Goal: Information Seeking & Learning: Learn about a topic

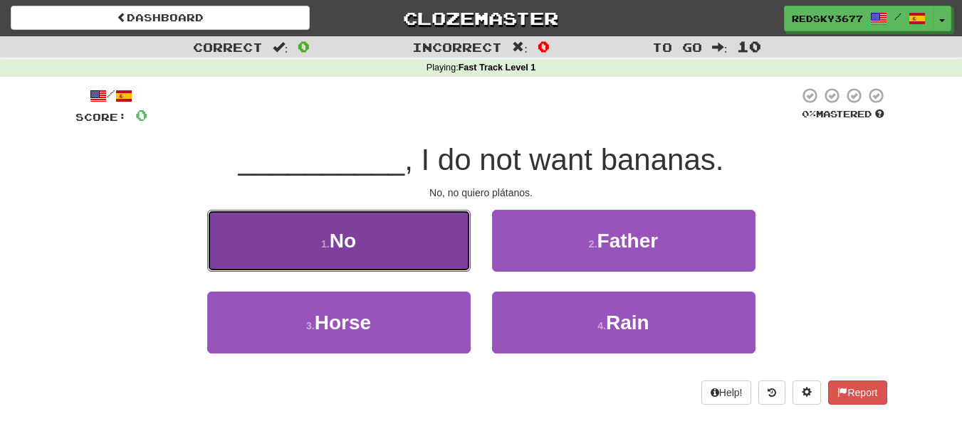
click at [414, 248] on button "1 . No" at bounding box center [338, 241] width 263 height 62
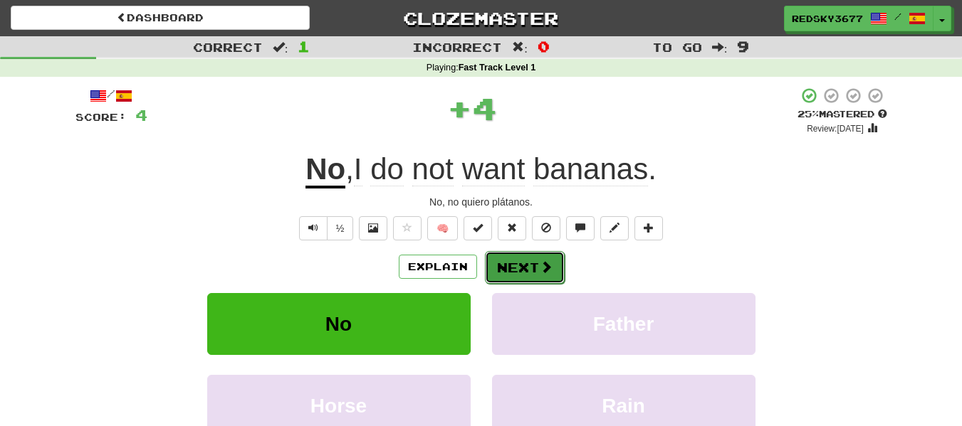
click at [506, 258] on button "Next" at bounding box center [525, 267] width 80 height 33
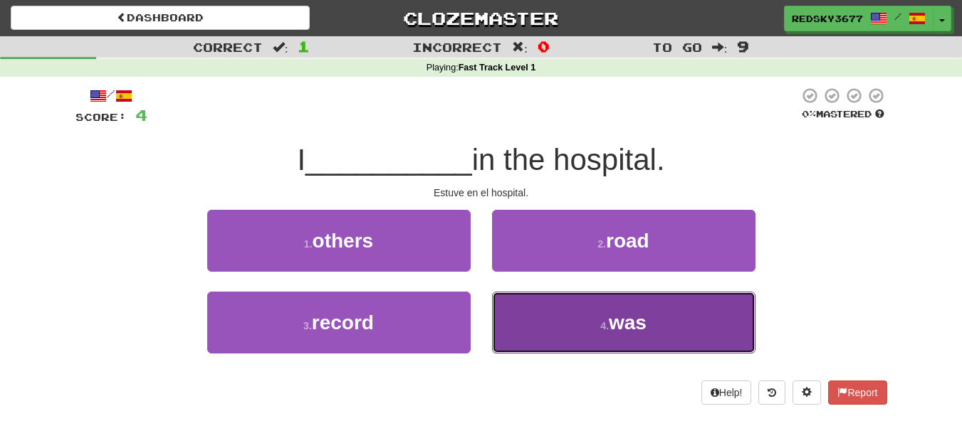
click at [551, 298] on button "4 . was" at bounding box center [623, 323] width 263 height 62
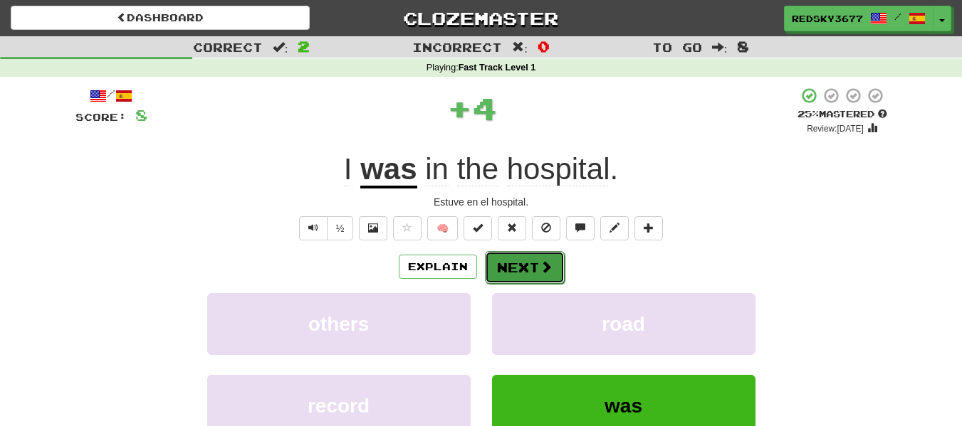
click at [541, 271] on span at bounding box center [546, 267] width 13 height 13
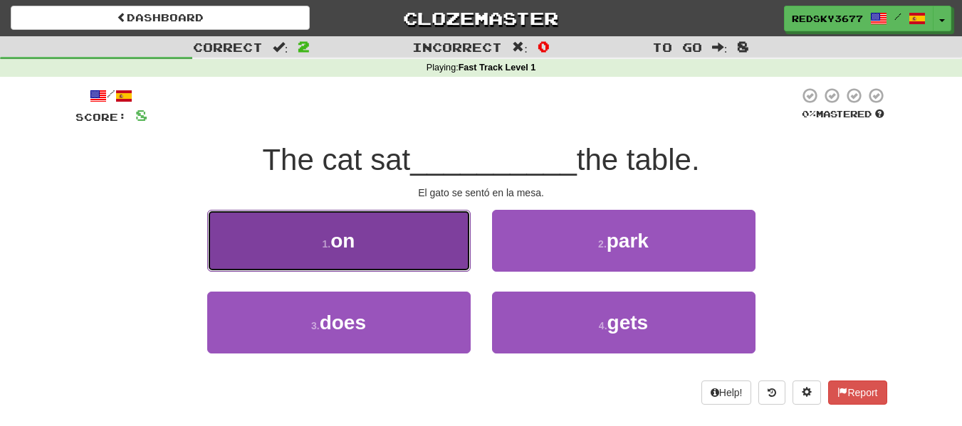
click at [414, 247] on button "1 . on" at bounding box center [338, 241] width 263 height 62
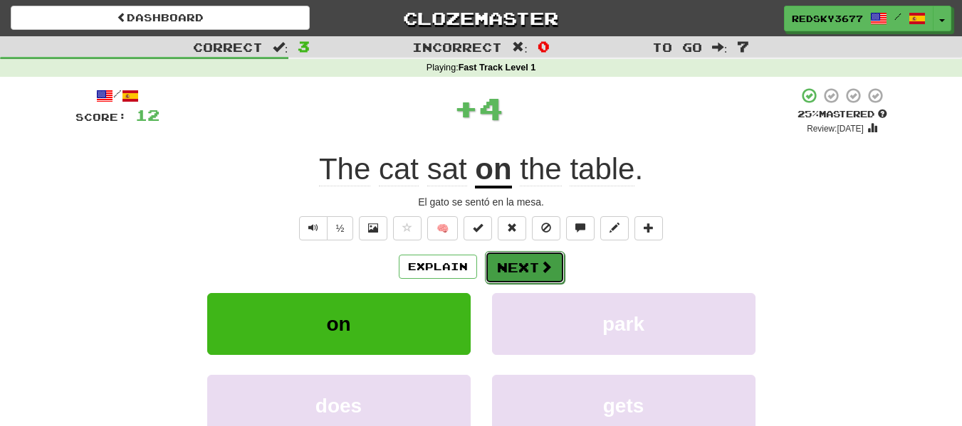
click at [530, 255] on button "Next" at bounding box center [525, 267] width 80 height 33
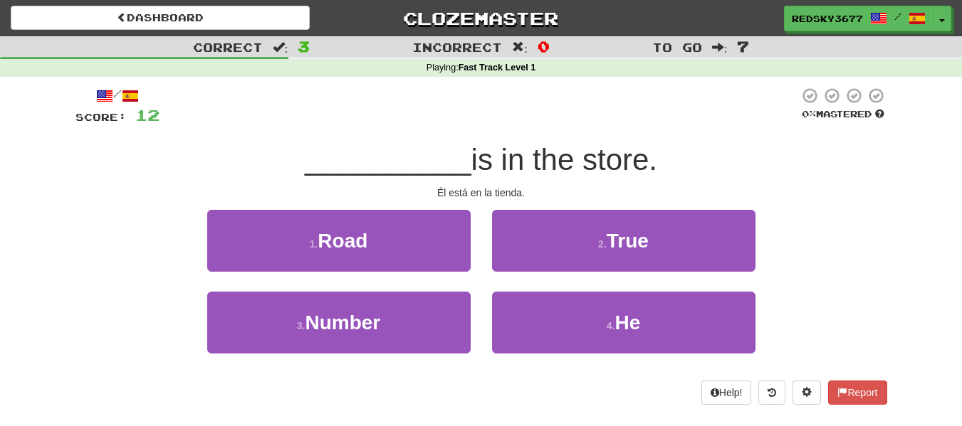
click at [561, 288] on div "2 . True" at bounding box center [623, 251] width 285 height 82
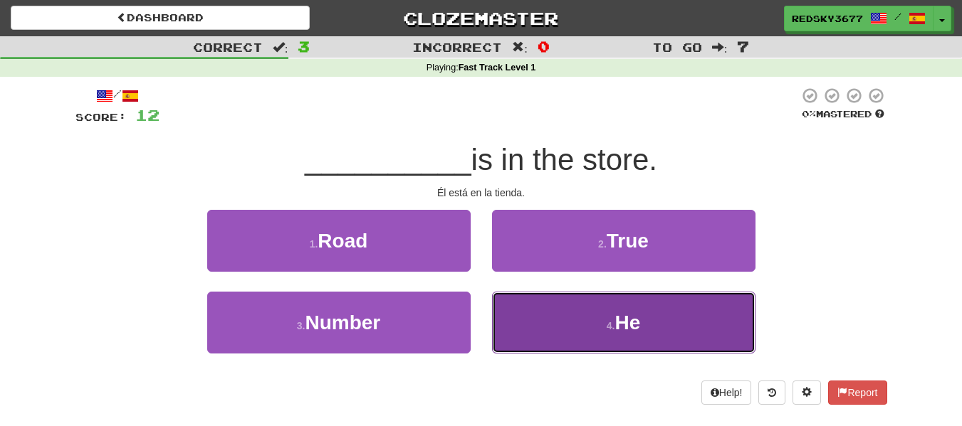
click at [560, 300] on button "4 . He" at bounding box center [623, 323] width 263 height 62
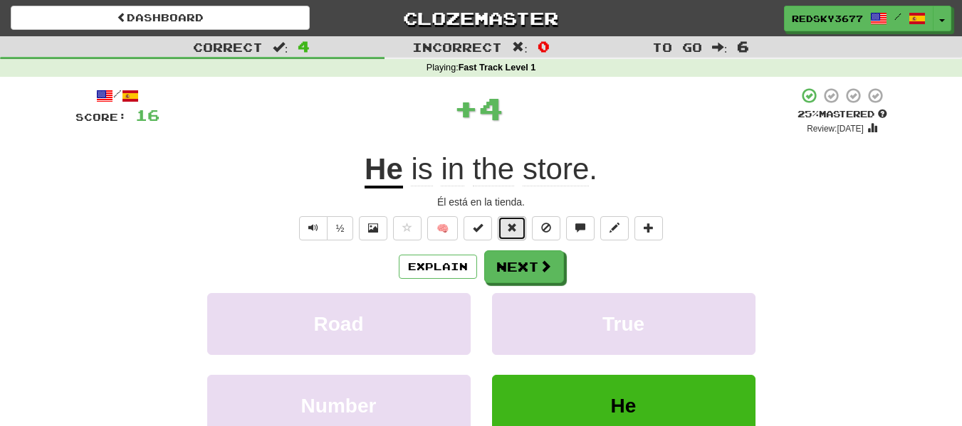
click at [523, 237] on button at bounding box center [512, 228] width 28 height 24
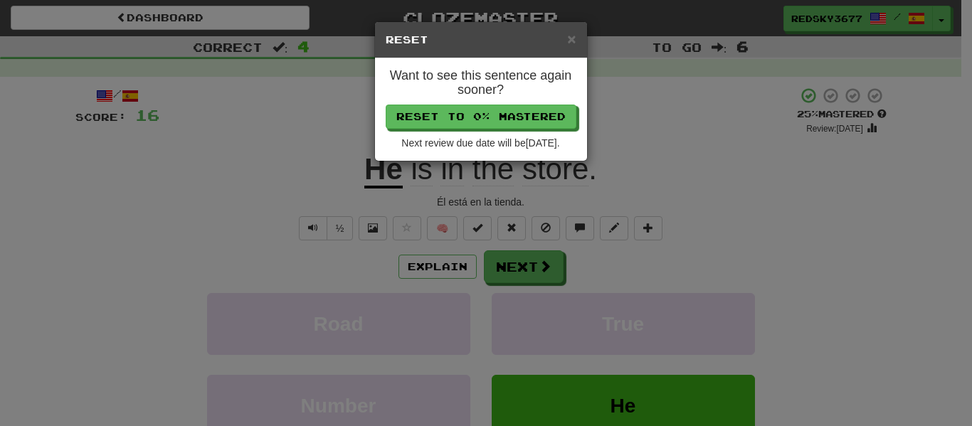
click at [578, 40] on div "× Reset" at bounding box center [481, 40] width 212 height 36
click at [575, 40] on span "×" at bounding box center [571, 39] width 9 height 16
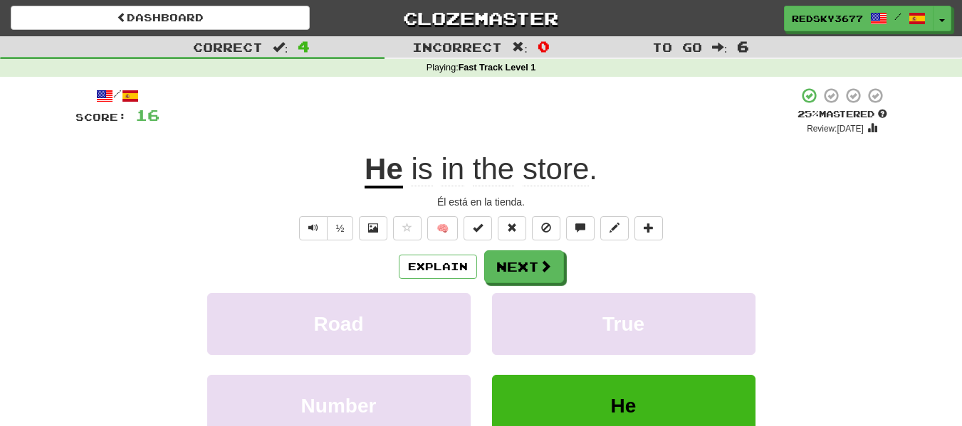
click at [594, 263] on div "Explain Next" at bounding box center [481, 267] width 812 height 33
click at [532, 269] on button "Next" at bounding box center [525, 267] width 80 height 33
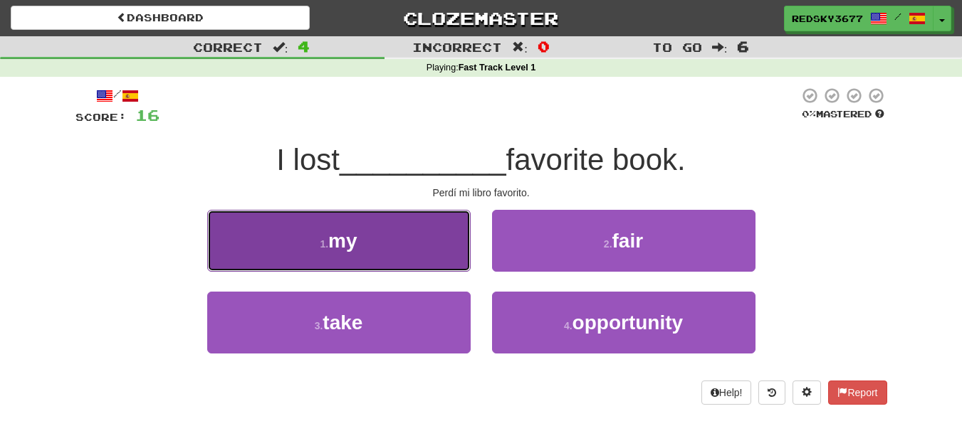
click at [429, 226] on button "1 . my" at bounding box center [338, 241] width 263 height 62
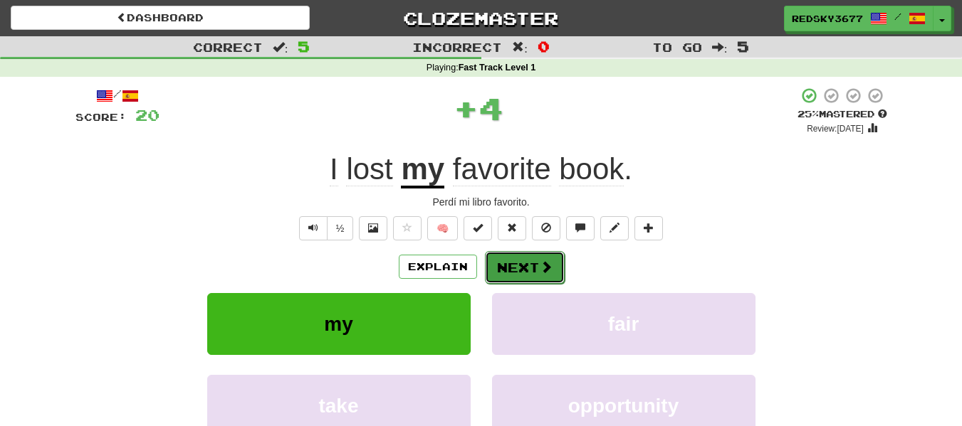
click at [544, 258] on button "Next" at bounding box center [525, 267] width 80 height 33
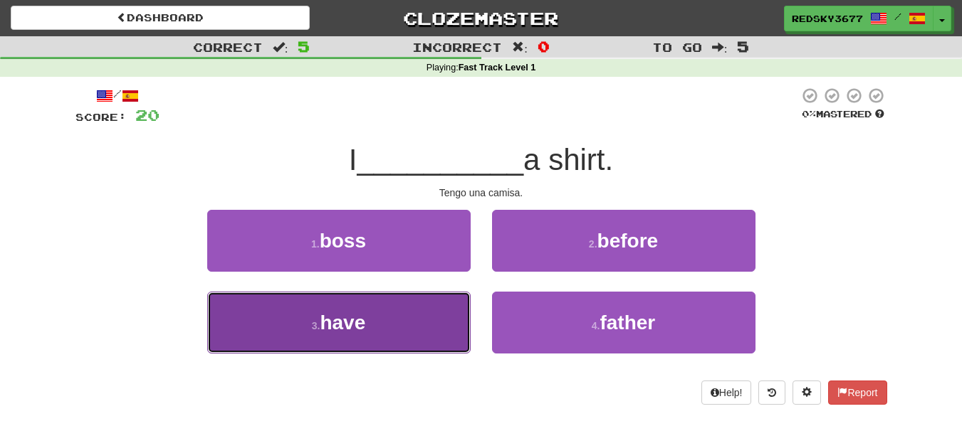
click at [414, 315] on button "3 . have" at bounding box center [338, 323] width 263 height 62
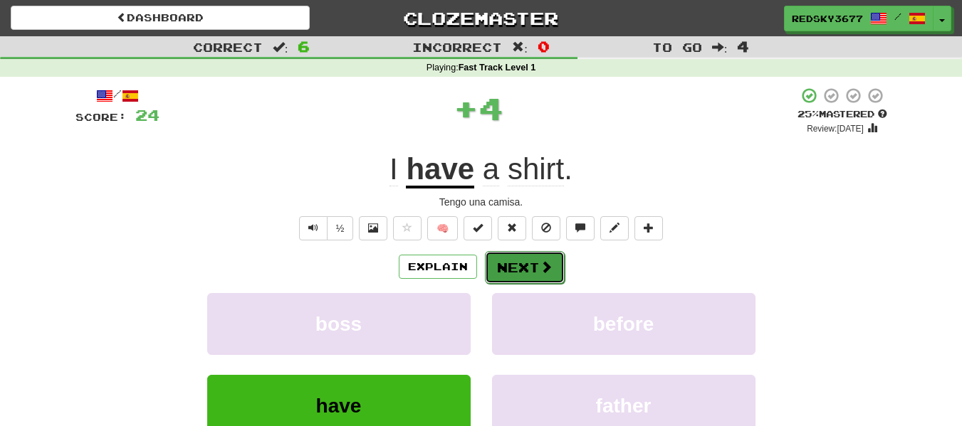
click at [520, 252] on button "Next" at bounding box center [525, 267] width 80 height 33
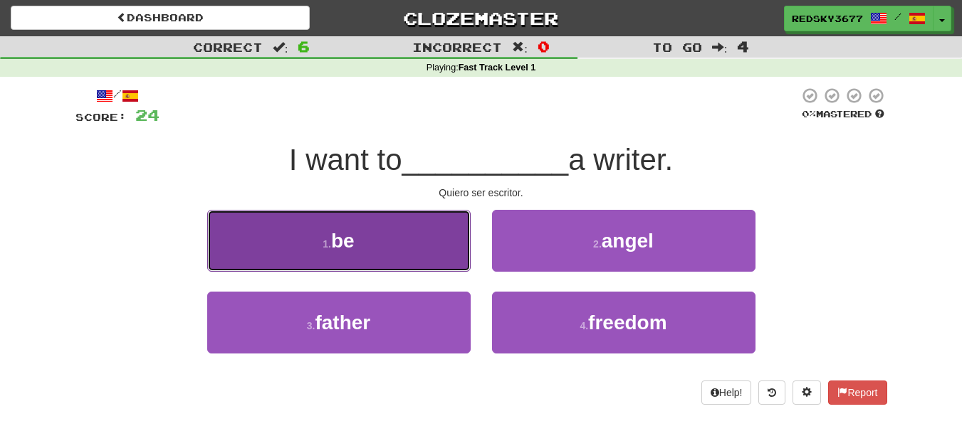
click at [390, 248] on button "1 . be" at bounding box center [338, 241] width 263 height 62
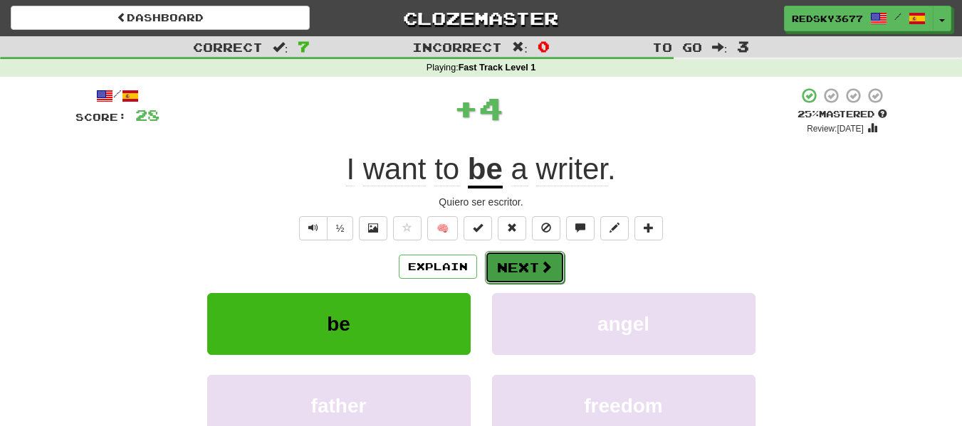
click at [515, 273] on button "Next" at bounding box center [525, 267] width 80 height 33
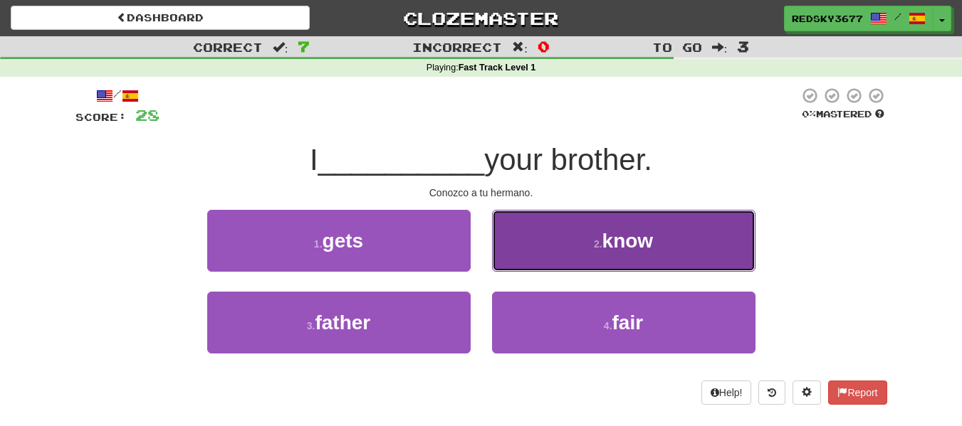
click at [597, 233] on button "2 . know" at bounding box center [623, 241] width 263 height 62
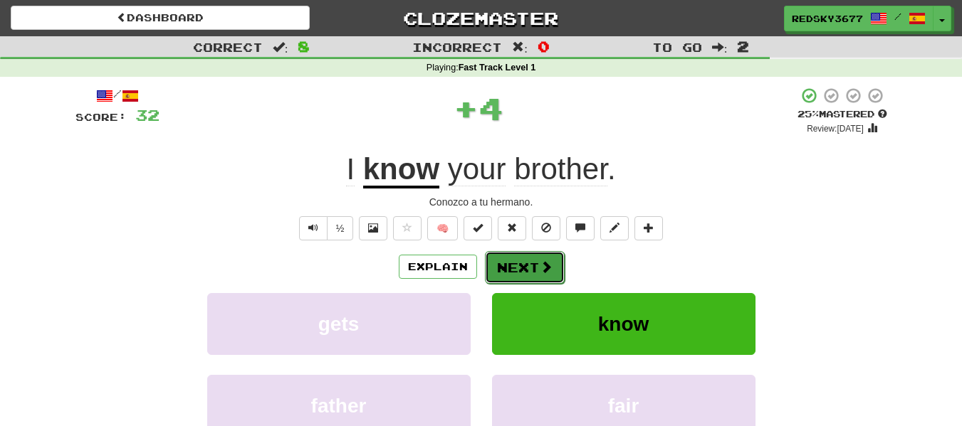
click at [519, 258] on button "Next" at bounding box center [525, 267] width 80 height 33
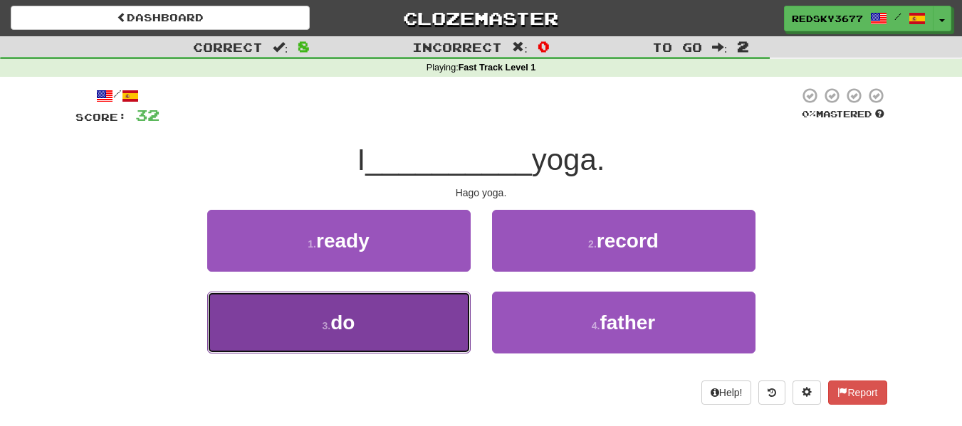
click at [461, 323] on button "3 . do" at bounding box center [338, 323] width 263 height 62
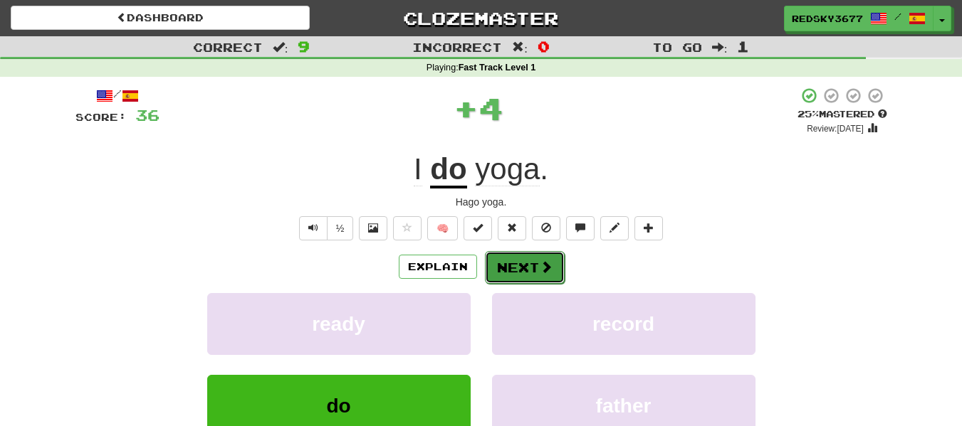
click at [557, 266] on button "Next" at bounding box center [525, 267] width 80 height 33
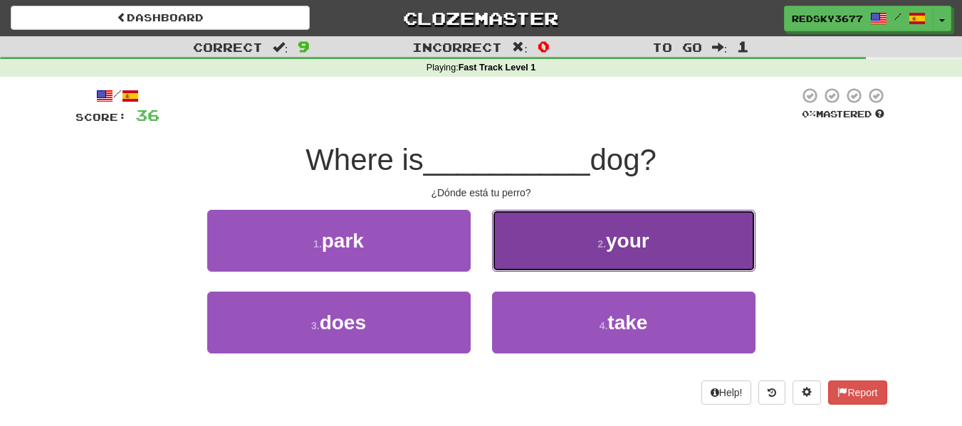
click at [530, 241] on button "2 . your" at bounding box center [623, 241] width 263 height 62
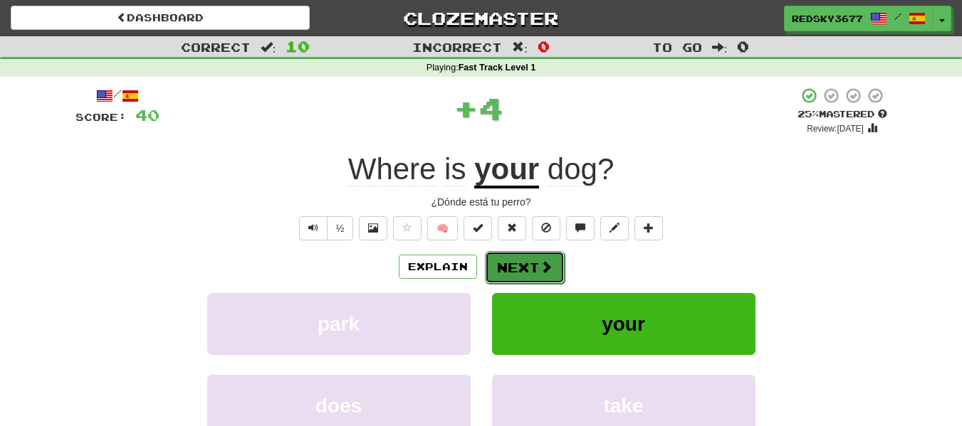
click at [541, 265] on span at bounding box center [546, 267] width 13 height 13
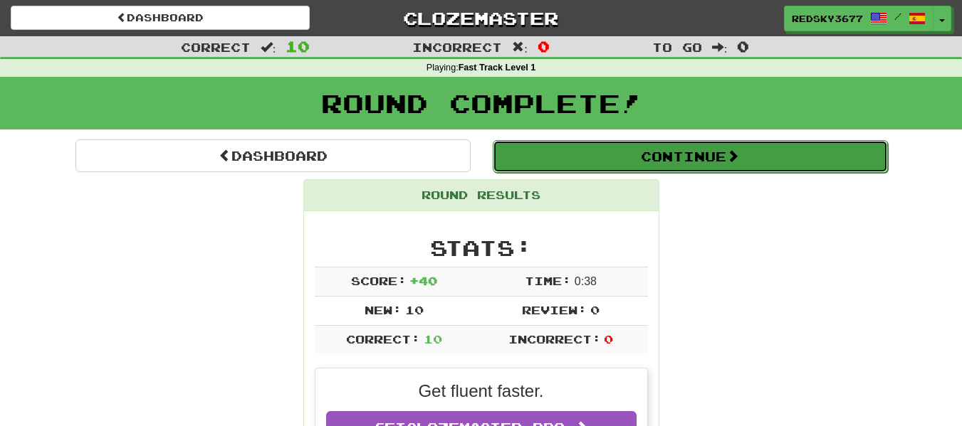
click at [633, 152] on button "Continue" at bounding box center [690, 156] width 395 height 33
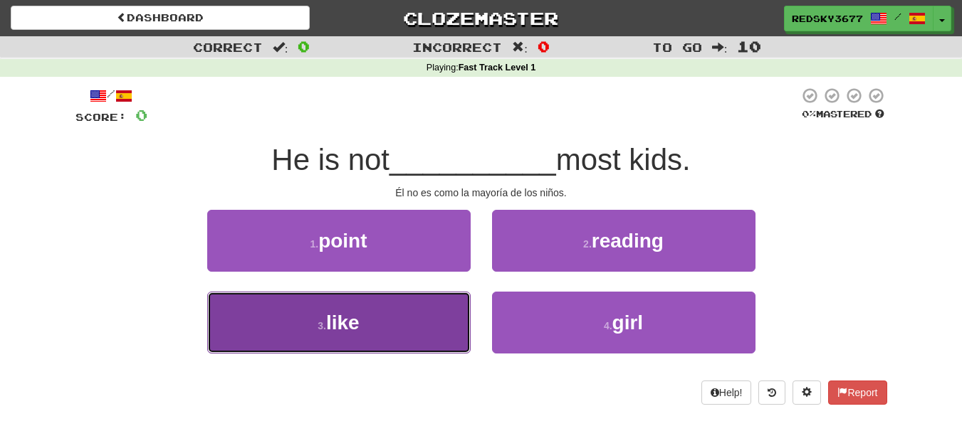
click at [384, 321] on button "3 . like" at bounding box center [338, 323] width 263 height 62
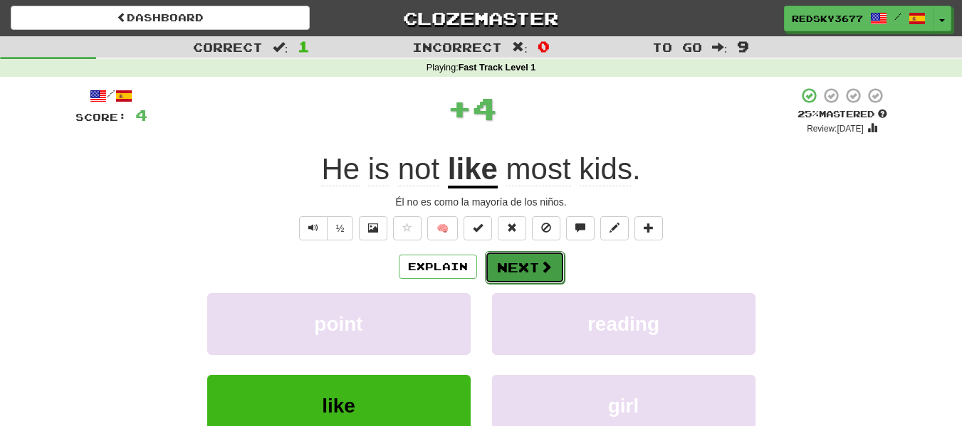
click at [559, 255] on button "Next" at bounding box center [525, 267] width 80 height 33
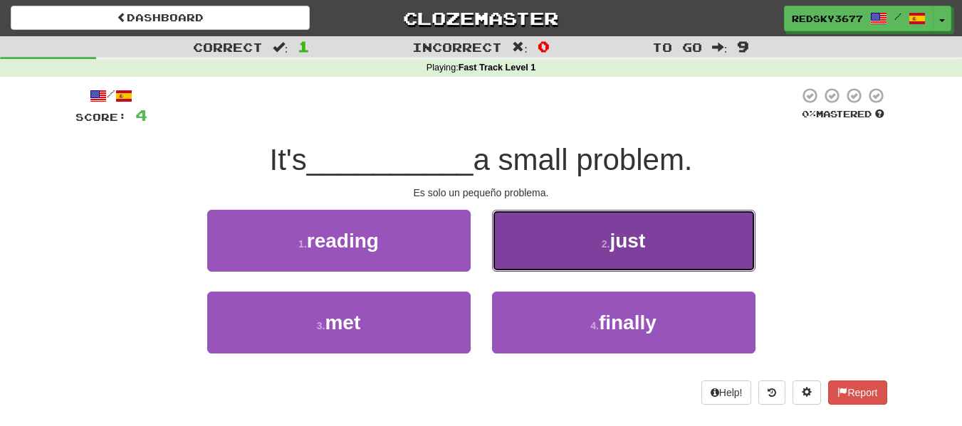
click at [570, 255] on button "2 . just" at bounding box center [623, 241] width 263 height 62
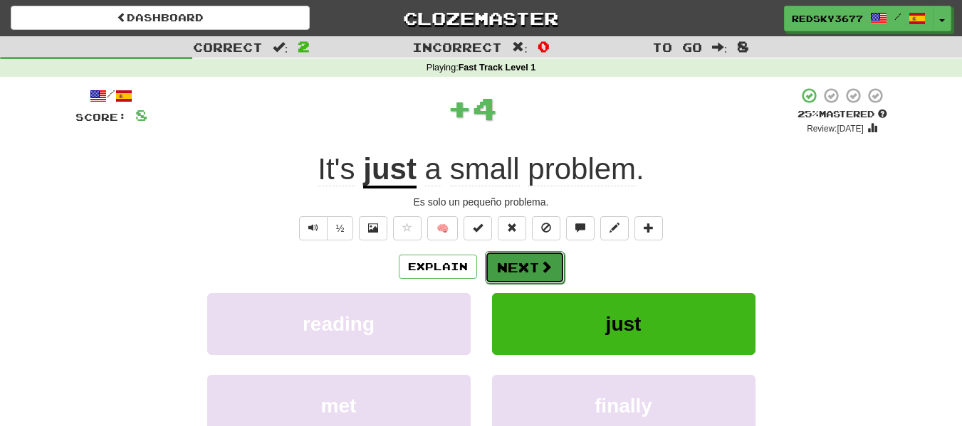
click at [552, 262] on button "Next" at bounding box center [525, 267] width 80 height 33
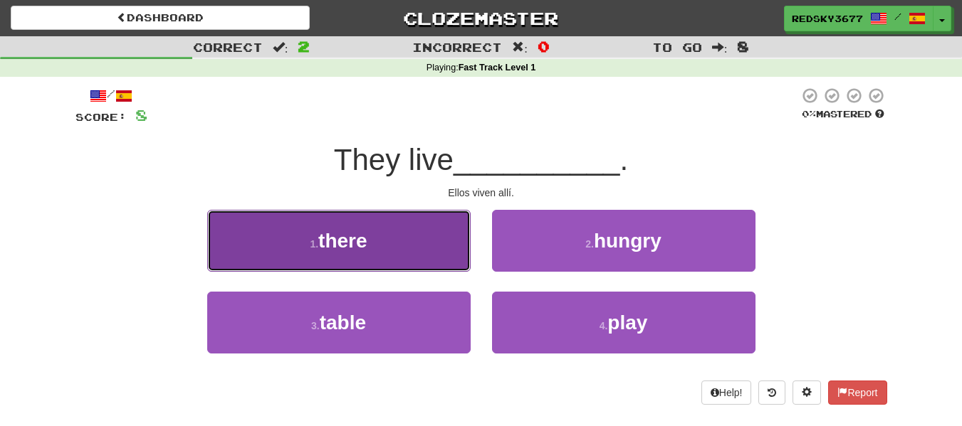
click at [456, 256] on button "1 . there" at bounding box center [338, 241] width 263 height 62
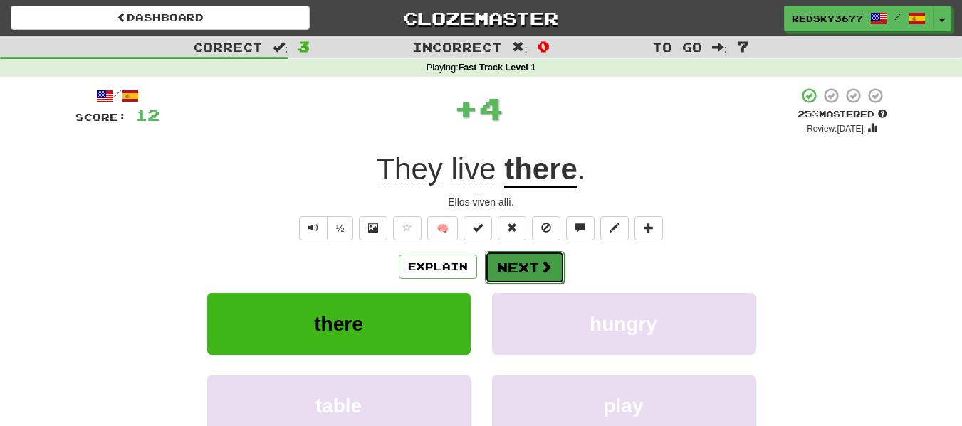
click at [510, 254] on button "Next" at bounding box center [525, 267] width 80 height 33
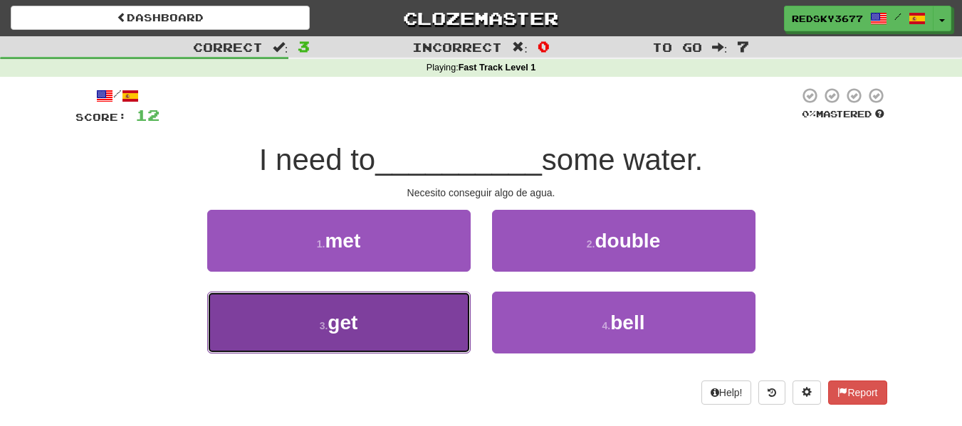
click at [436, 315] on button "3 . get" at bounding box center [338, 323] width 263 height 62
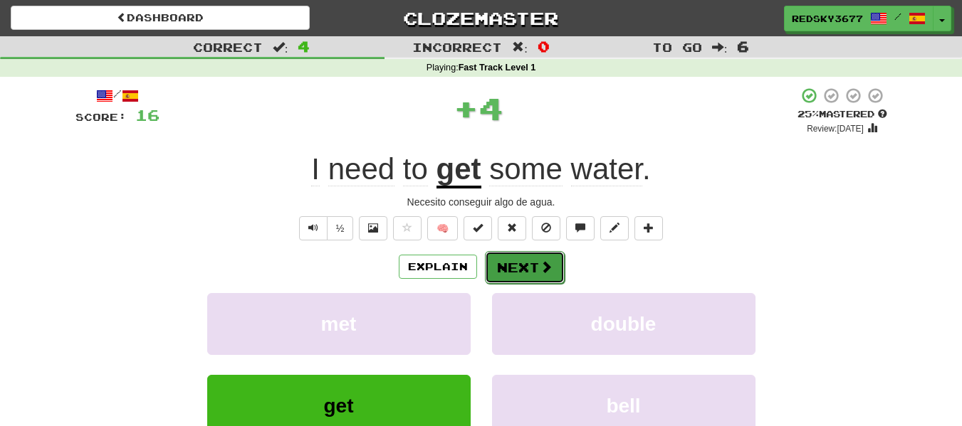
click at [545, 268] on span at bounding box center [546, 267] width 13 height 13
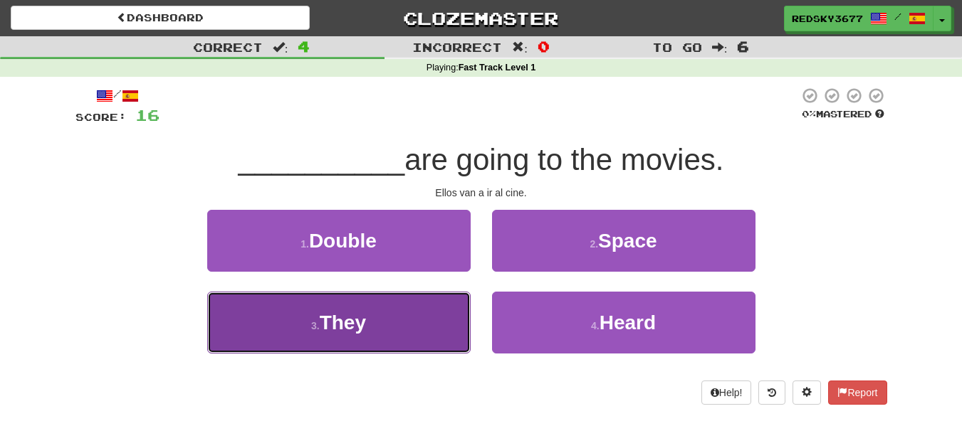
click at [411, 298] on button "3 . They" at bounding box center [338, 323] width 263 height 62
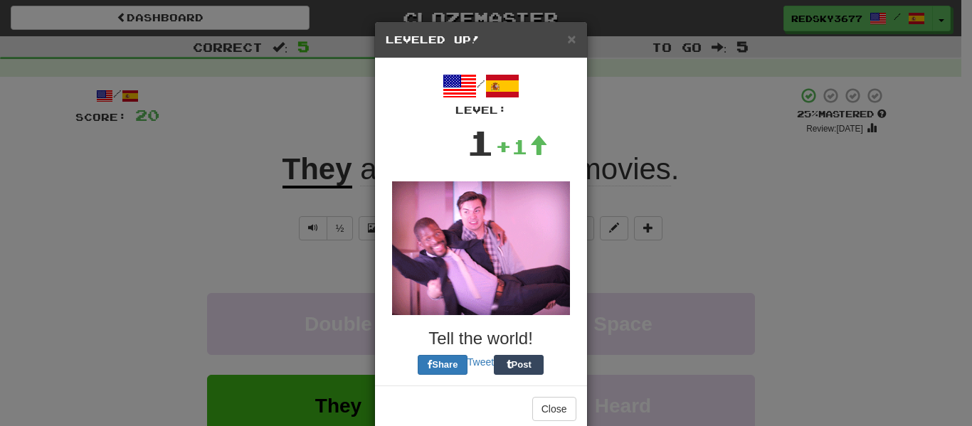
click at [513, 266] on div "× Leveled Up! / Level: 1 +1 Tell the world! Share Tweet Post Close" at bounding box center [486, 213] width 972 height 426
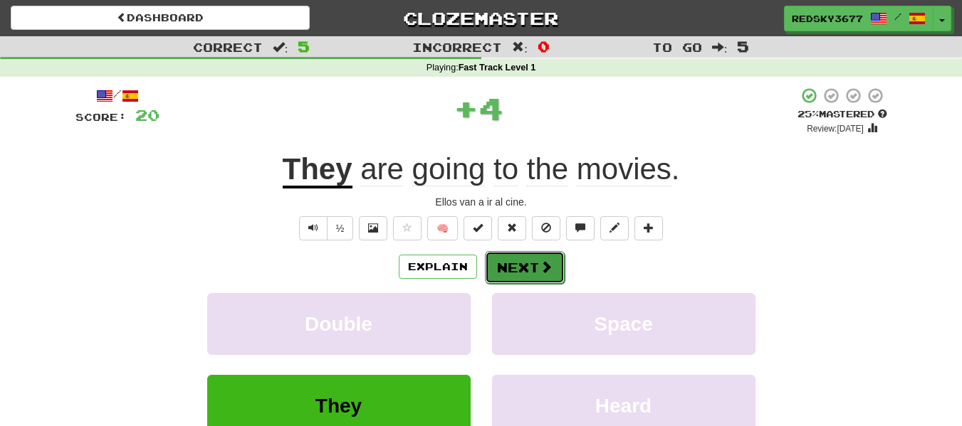
click at [513, 266] on button "Next" at bounding box center [525, 267] width 80 height 33
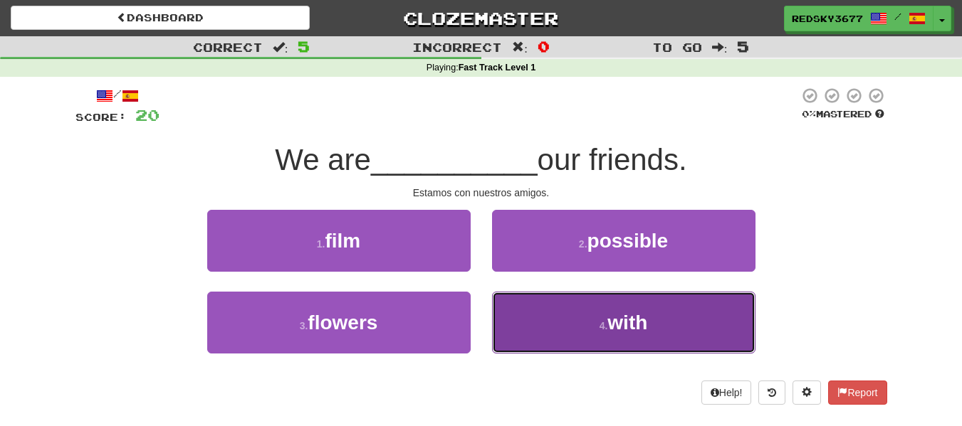
click at [529, 327] on button "4 . with" at bounding box center [623, 323] width 263 height 62
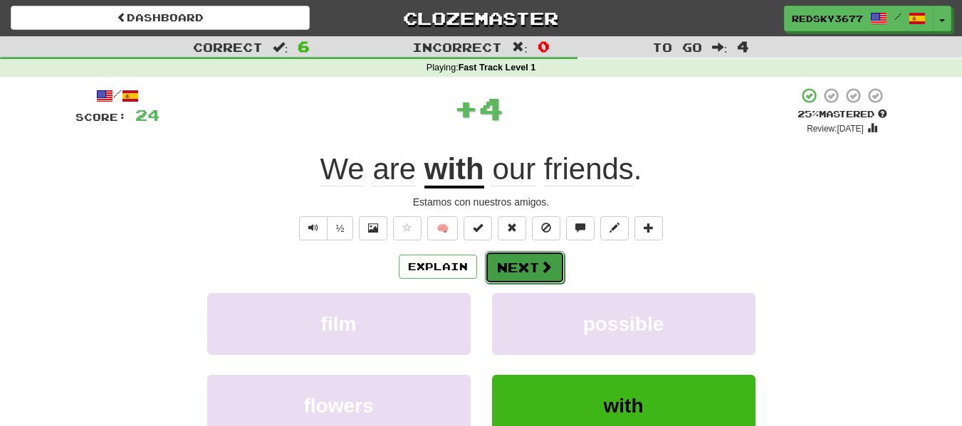
click at [534, 279] on button "Next" at bounding box center [525, 267] width 80 height 33
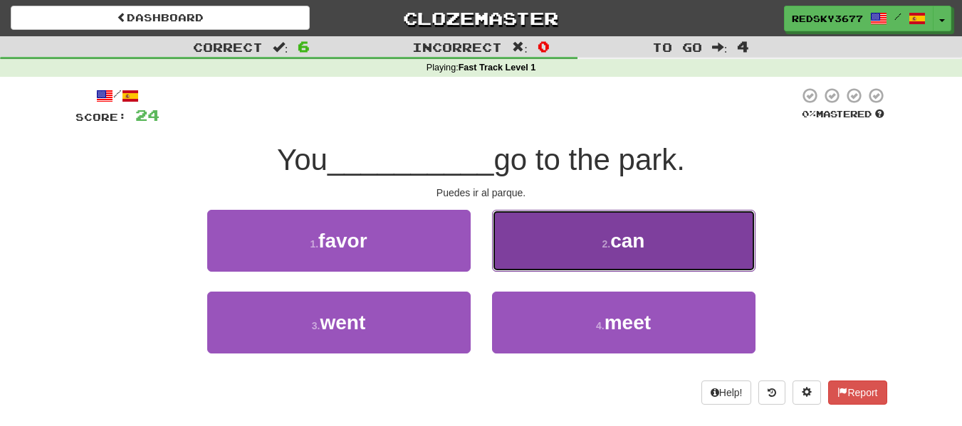
click at [555, 229] on button "2 . can" at bounding box center [623, 241] width 263 height 62
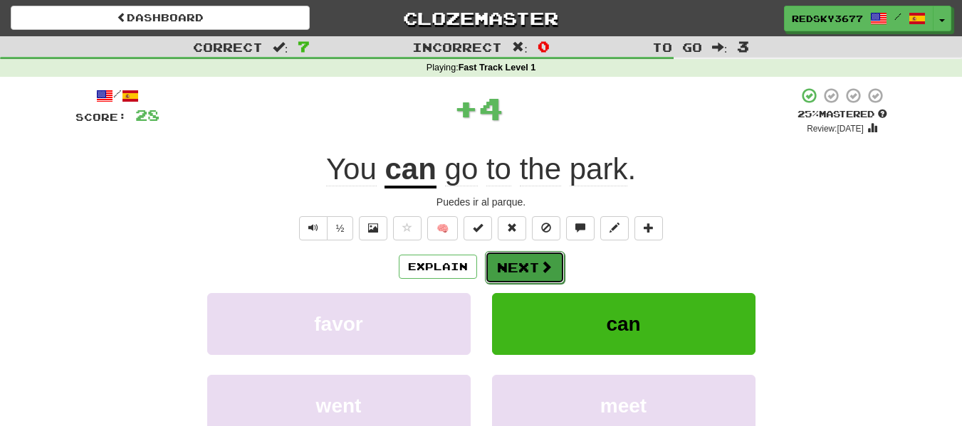
click at [554, 259] on button "Next" at bounding box center [525, 267] width 80 height 33
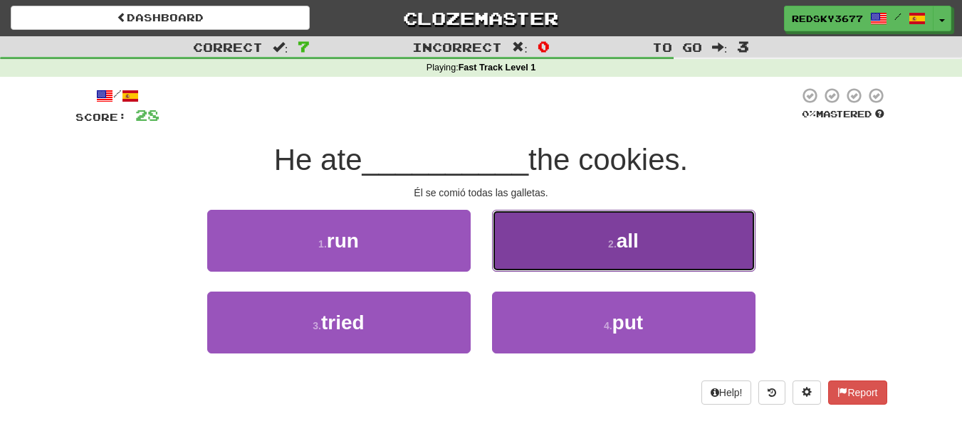
click at [541, 231] on button "2 . all" at bounding box center [623, 241] width 263 height 62
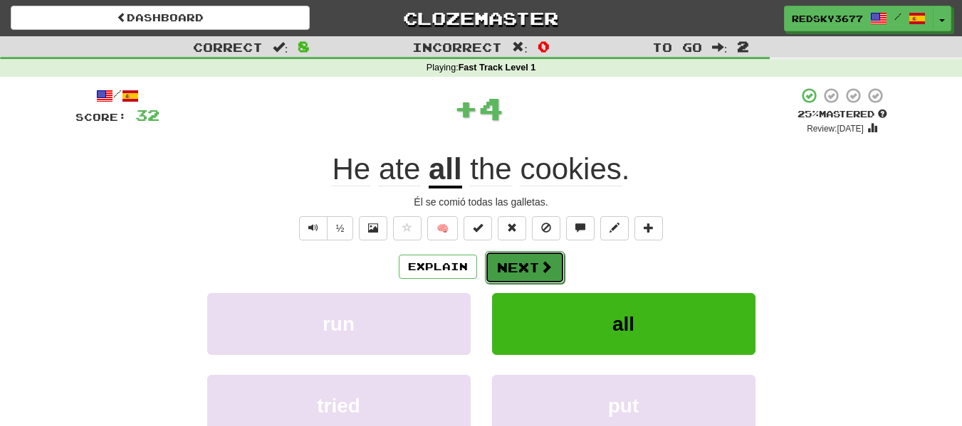
click at [542, 253] on button "Next" at bounding box center [525, 267] width 80 height 33
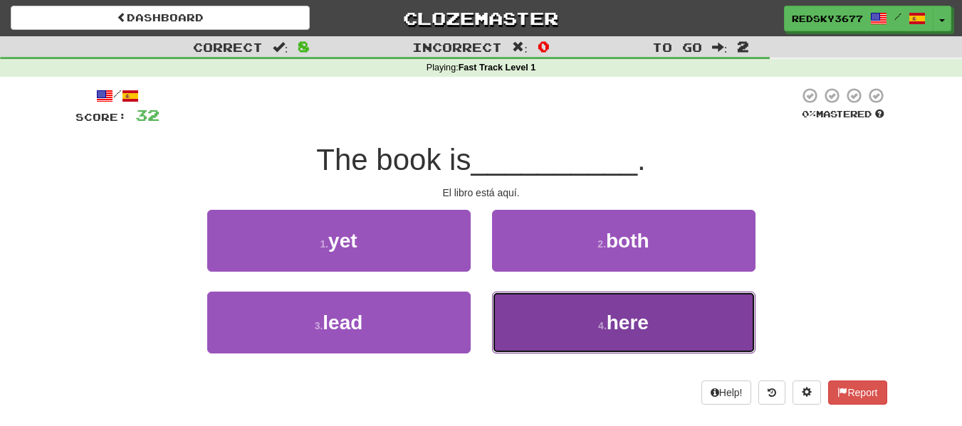
click at [504, 322] on button "4 . here" at bounding box center [623, 323] width 263 height 62
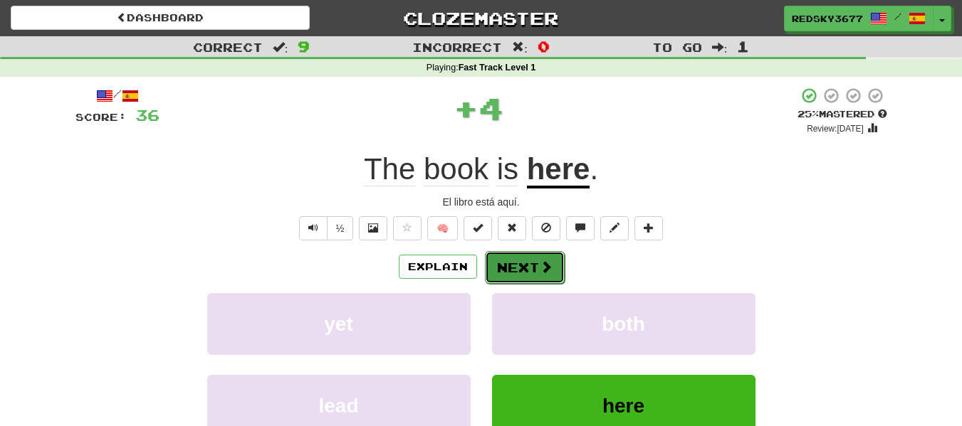
click at [502, 277] on button "Next" at bounding box center [525, 267] width 80 height 33
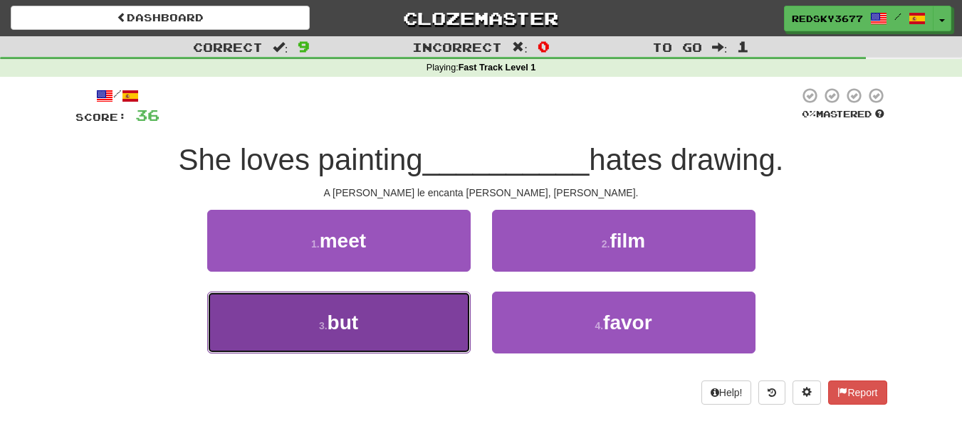
click at [435, 313] on button "3 . but" at bounding box center [338, 323] width 263 height 62
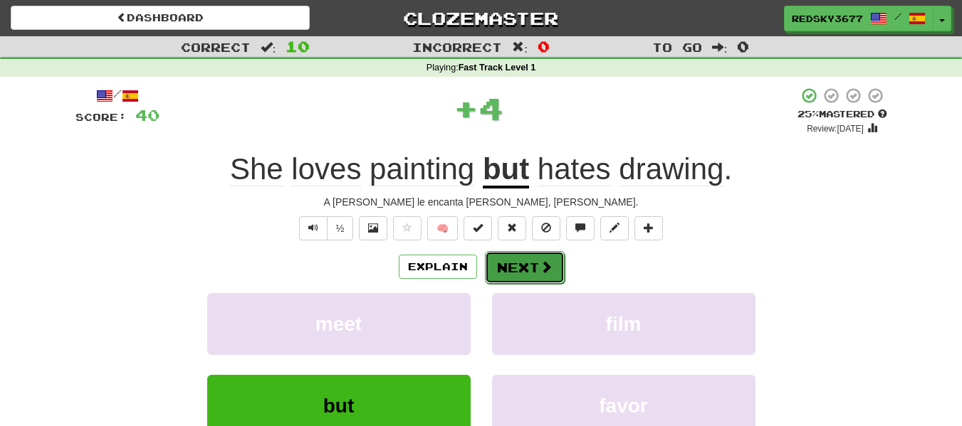
click at [532, 261] on button "Next" at bounding box center [525, 267] width 80 height 33
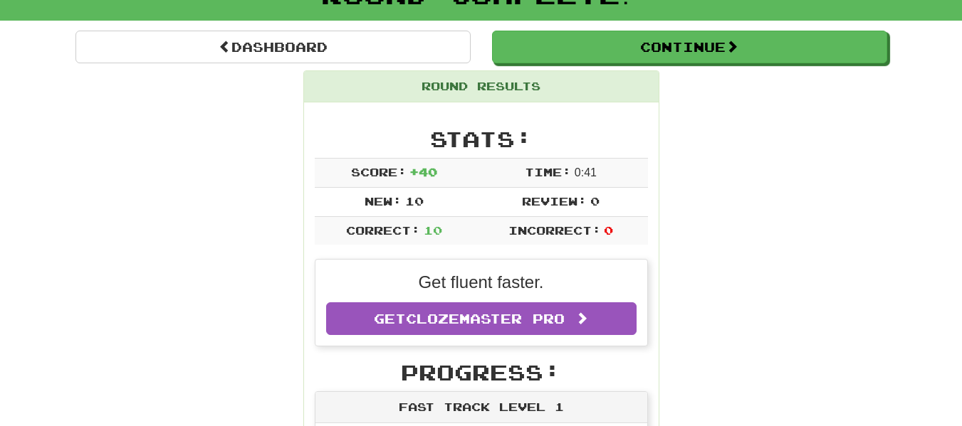
scroll to position [61, 0]
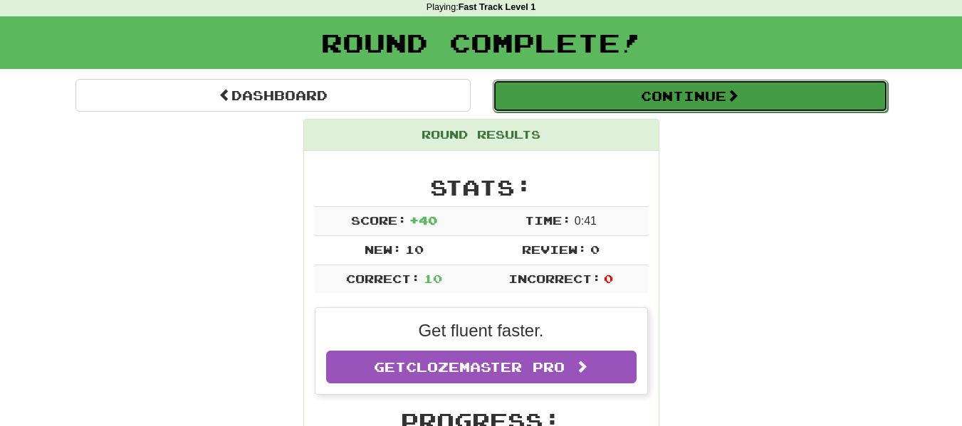
click at [589, 107] on button "Continue" at bounding box center [690, 96] width 395 height 33
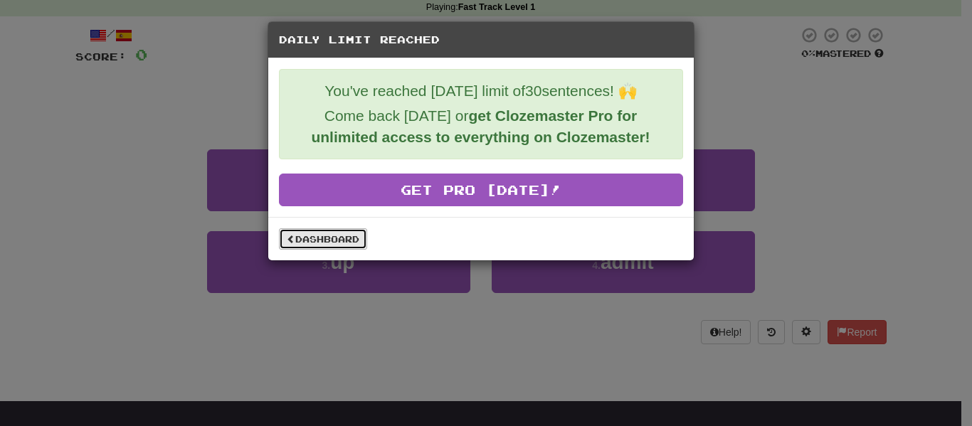
click at [320, 239] on link "Dashboard" at bounding box center [323, 239] width 88 height 21
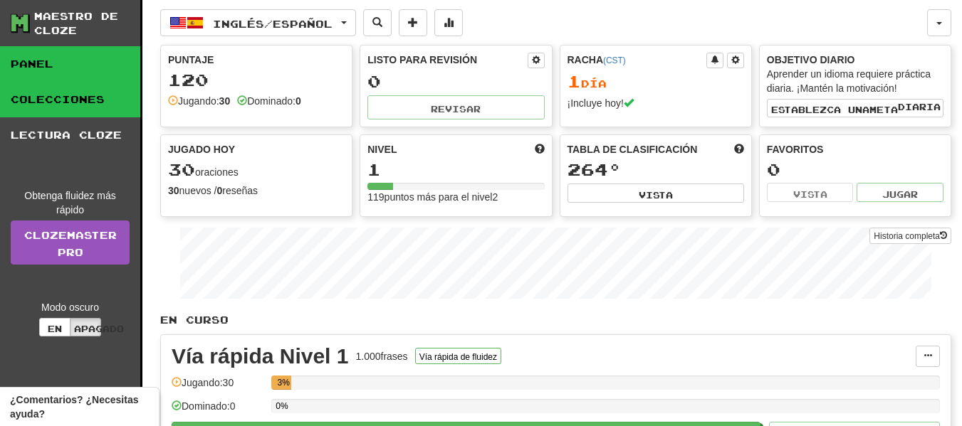
click at [60, 100] on font "Colecciones" at bounding box center [58, 99] width 94 height 12
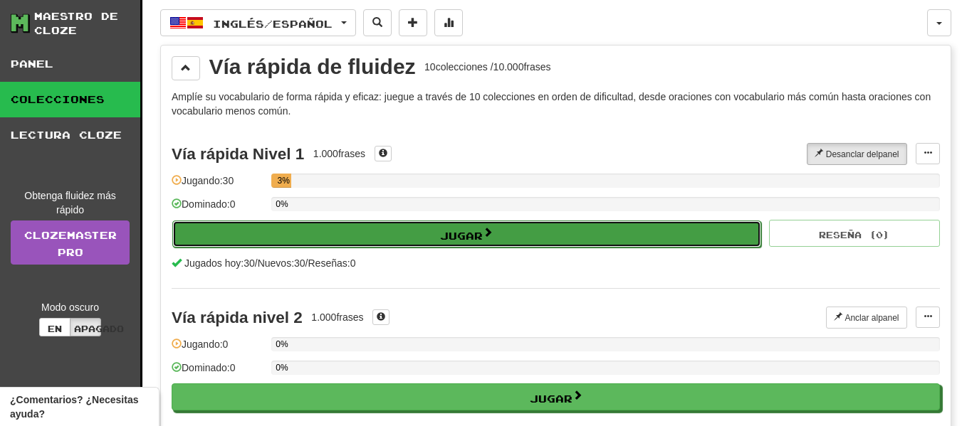
click at [346, 230] on button "Jugar" at bounding box center [466, 234] width 589 height 27
select select "**"
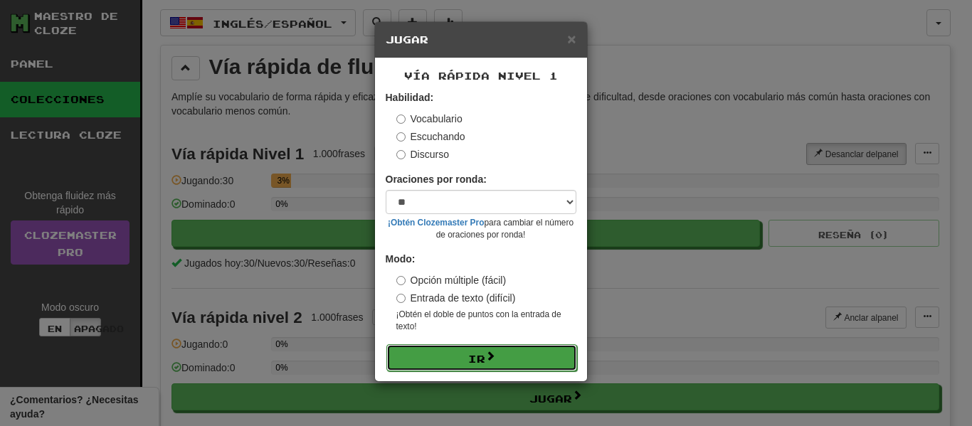
click at [458, 349] on button "Ir" at bounding box center [482, 358] width 191 height 27
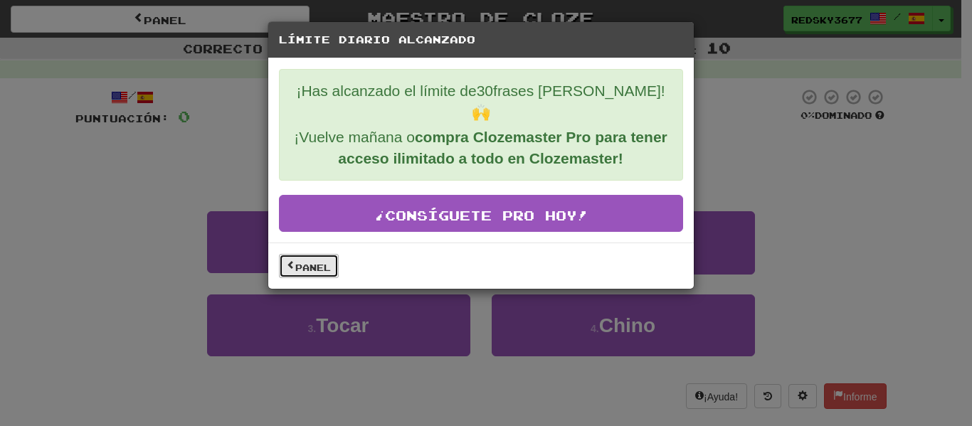
click at [332, 254] on link "Panel" at bounding box center [309, 266] width 60 height 24
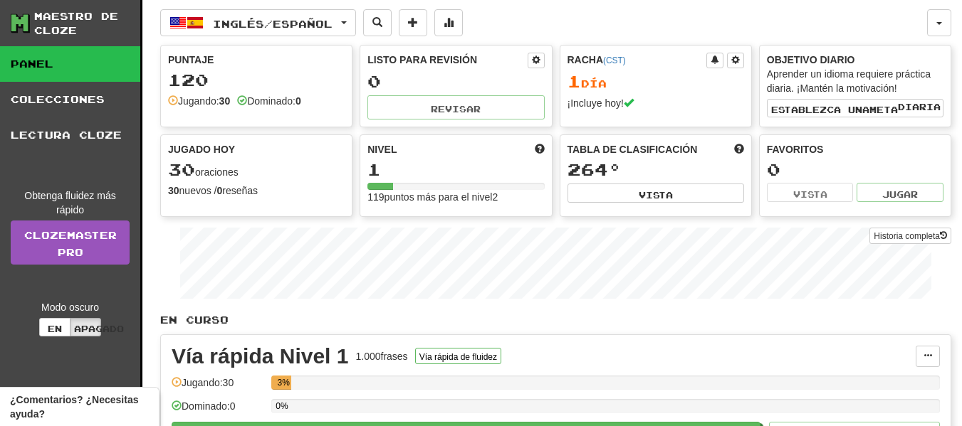
click at [276, 39] on div "Inglés / Español English / Español Streak: 1 Review: 0 Points [DATE]: 120 Langu…" at bounding box center [555, 284] width 791 height 568
click at [276, 34] on button "Inglés / Español" at bounding box center [258, 22] width 196 height 27
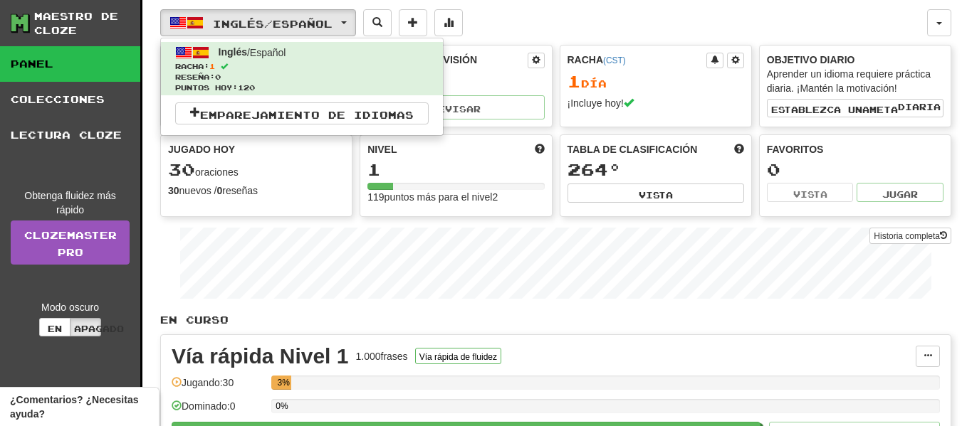
click at [518, 20] on div "Inglés / Español Inglés / Español Racha: 1 Reseña: 0 Puntos [DATE]: 120 Emparej…" at bounding box center [543, 22] width 767 height 27
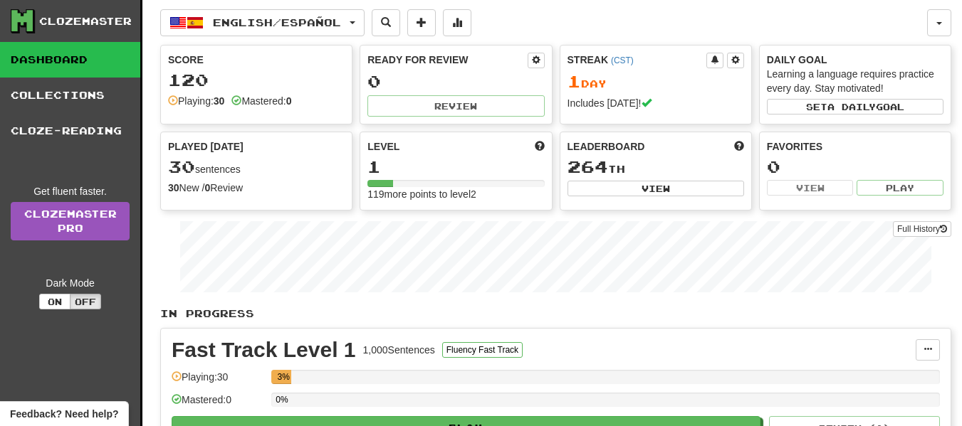
click at [765, 9] on div "English / Español English / Español Streak: 1 Review: 0 Points [DATE]: 120 Lang…" at bounding box center [543, 22] width 767 height 27
